Goal: Check status: Check status

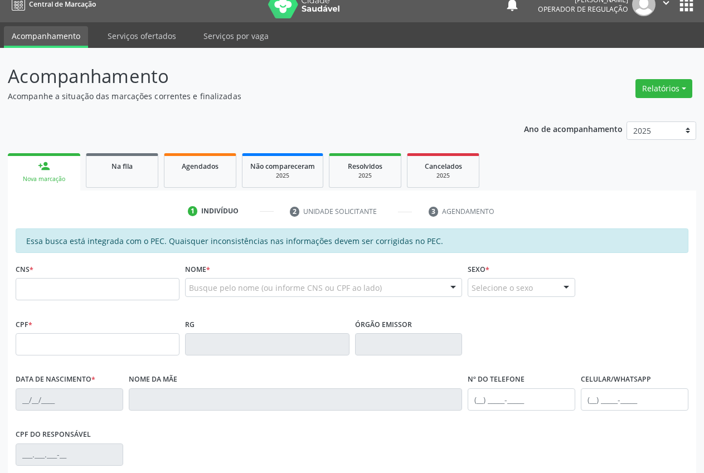
scroll to position [12, 0]
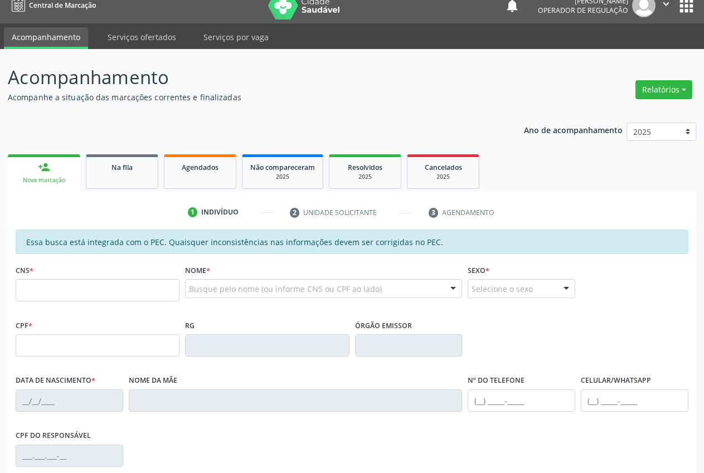
click at [59, 300] on input "text" at bounding box center [98, 290] width 164 height 22
click at [108, 291] on input "text" at bounding box center [98, 290] width 164 height 22
type input "702 6062 5562 9142"
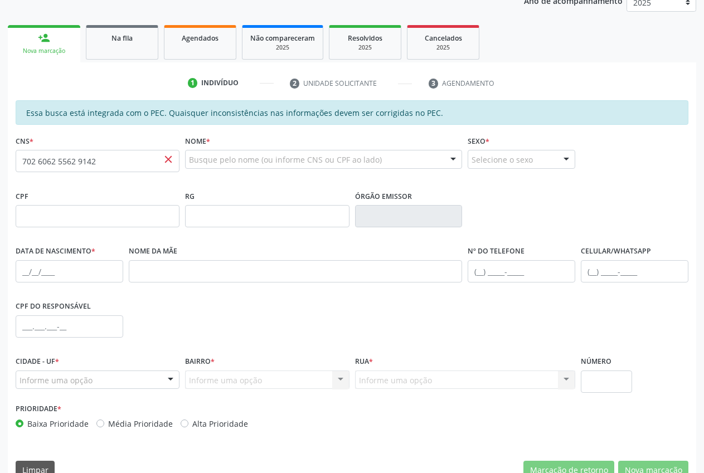
scroll to position [163, 0]
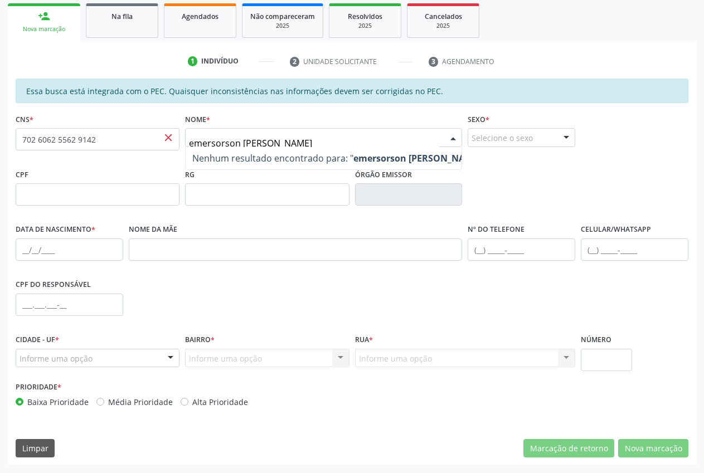
type input "emersorson [PERSON_NAME]"
click at [336, 122] on div "Nome * emersorson [PERSON_NAME] de lima Nenhum resultado encontrado para: " eme…" at bounding box center [323, 132] width 277 height 43
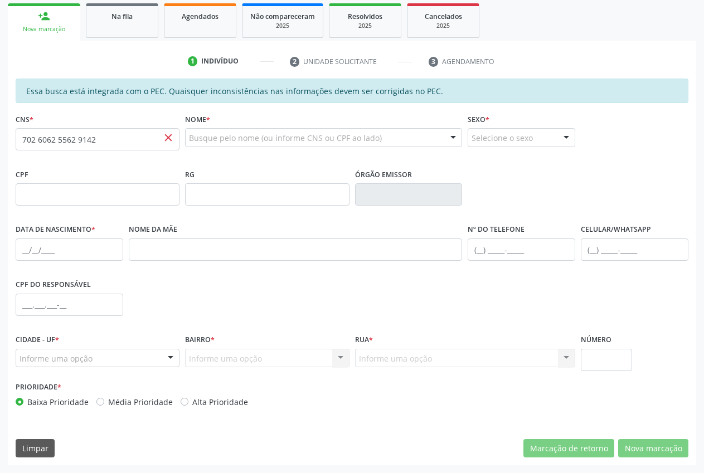
click at [558, 136] on div "Selecione o sexo Masculino Feminino Nenhum resultado encontrado para: " " Não h…" at bounding box center [522, 137] width 108 height 19
click at [514, 166] on span "Masculino" at bounding box center [521, 158] width 107 height 22
click at [171, 139] on span "close" at bounding box center [168, 138] width 12 height 12
drag, startPoint x: 171, startPoint y: 139, endPoint x: 11, endPoint y: 146, distance: 159.6
click at [11, 146] on div "Essa busca está integrada com o PEC. Quaisquer inconsistências nas informações …" at bounding box center [352, 272] width 689 height 387
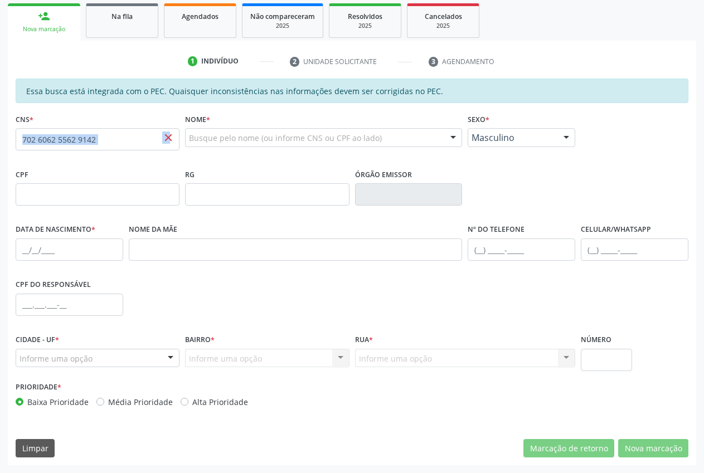
click at [101, 142] on input "702 6062 5562 9142" at bounding box center [98, 139] width 164 height 22
type input "7"
type input "700 5003 2692 3357"
click at [171, 139] on span "close" at bounding box center [168, 138] width 12 height 12
click at [418, 160] on div "Nome * Busque pelo nome (ou informe CNS ou CPF ao lado) Nenhum resultado encont…" at bounding box center [323, 138] width 283 height 55
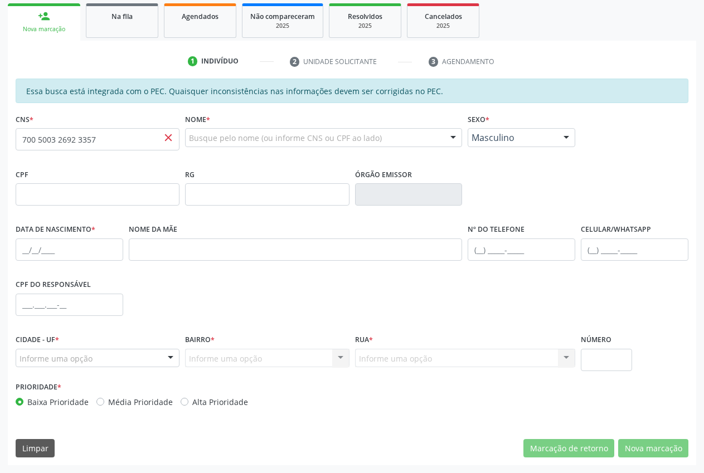
click at [167, 138] on span "close" at bounding box center [168, 138] width 12 height 12
drag, startPoint x: 97, startPoint y: 140, endPoint x: 37, endPoint y: 136, distance: 59.8
click at [37, 139] on input "700 5003 2692 3357" at bounding box center [98, 139] width 164 height 22
click at [104, 140] on input "700 5003 2692 3357" at bounding box center [98, 139] width 164 height 22
drag, startPoint x: 104, startPoint y: 141, endPoint x: 0, endPoint y: 142, distance: 104.3
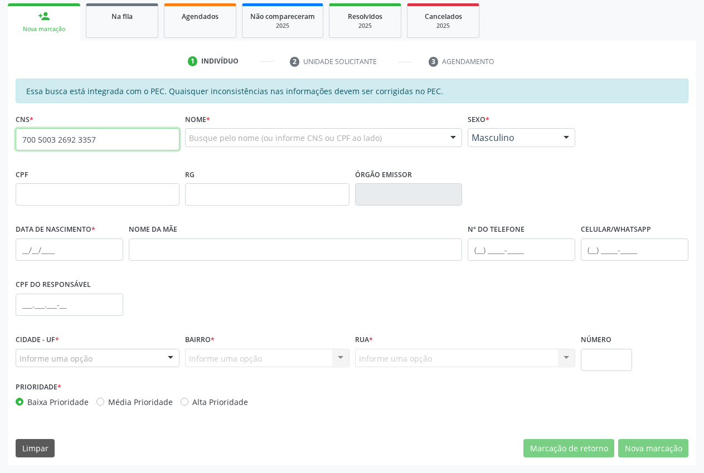
click at [0, 142] on div "Acompanhamento Acompanhe a situação das marcações correntes e finalizadas Relat…" at bounding box center [352, 186] width 704 height 576
click at [211, 21] on div "Agendados" at bounding box center [200, 16] width 56 height 12
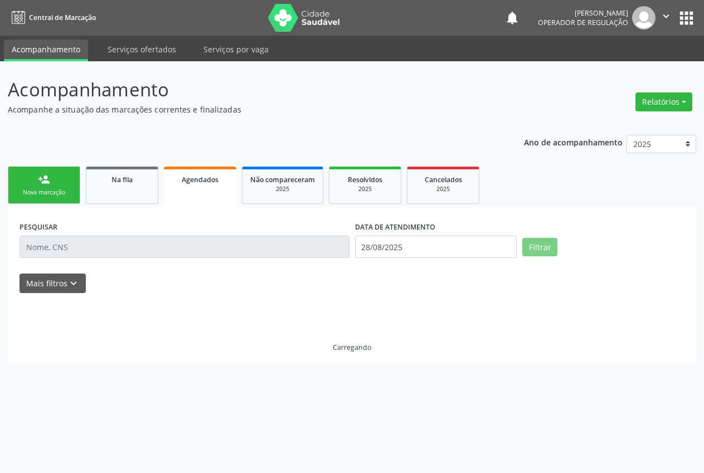
scroll to position [0, 0]
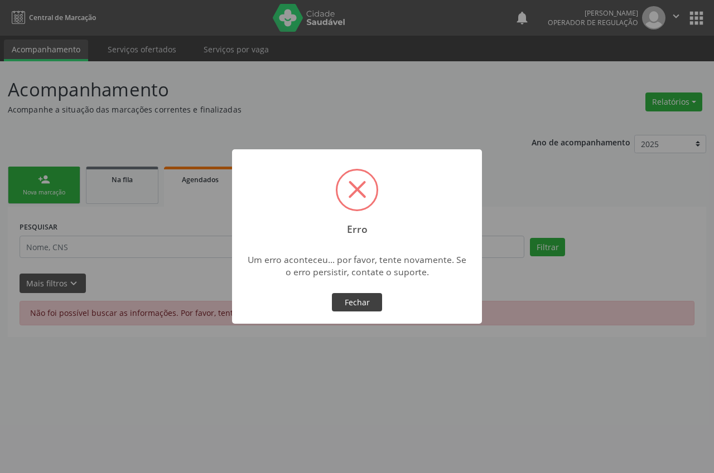
click at [366, 302] on button "Fechar" at bounding box center [357, 302] width 50 height 19
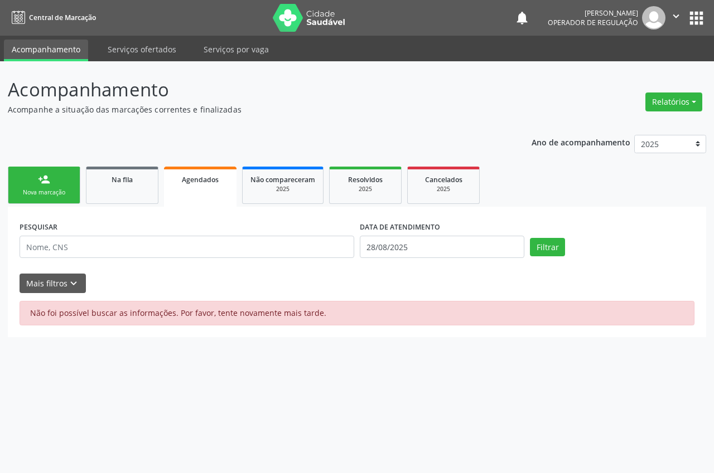
click at [36, 45] on link "Acompanhamento" at bounding box center [46, 51] width 84 height 22
click at [56, 188] on div "Nova marcação" at bounding box center [44, 192] width 56 height 8
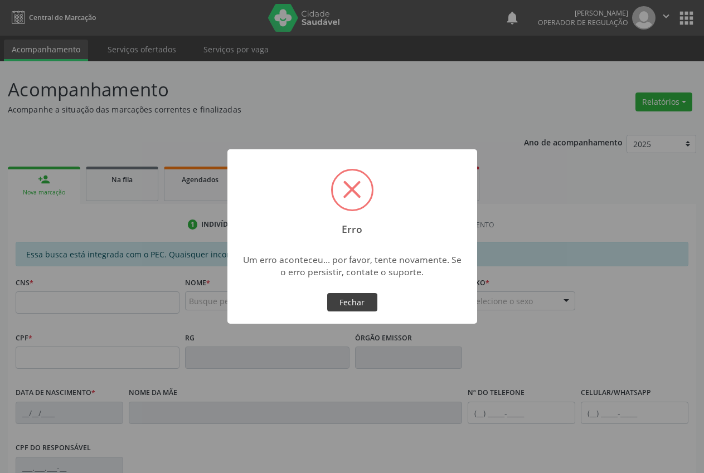
click at [337, 299] on button "Fechar" at bounding box center [352, 302] width 50 height 19
